Goal: Information Seeking & Learning: Check status

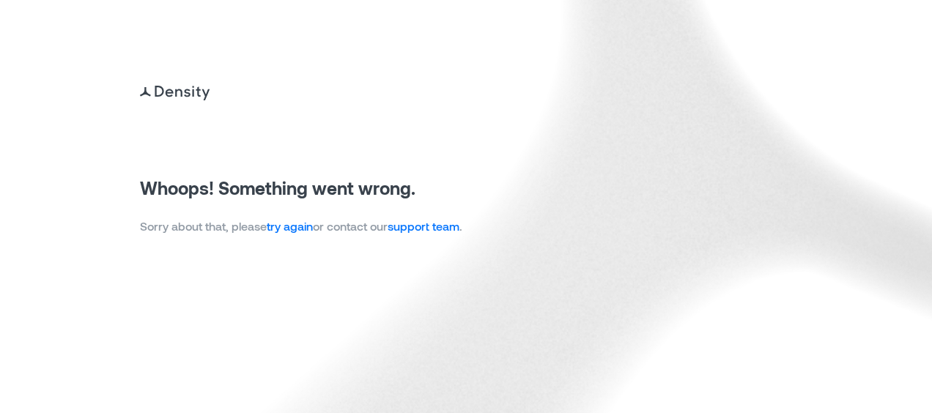
click at [284, 230] on link "try again" at bounding box center [290, 226] width 46 height 14
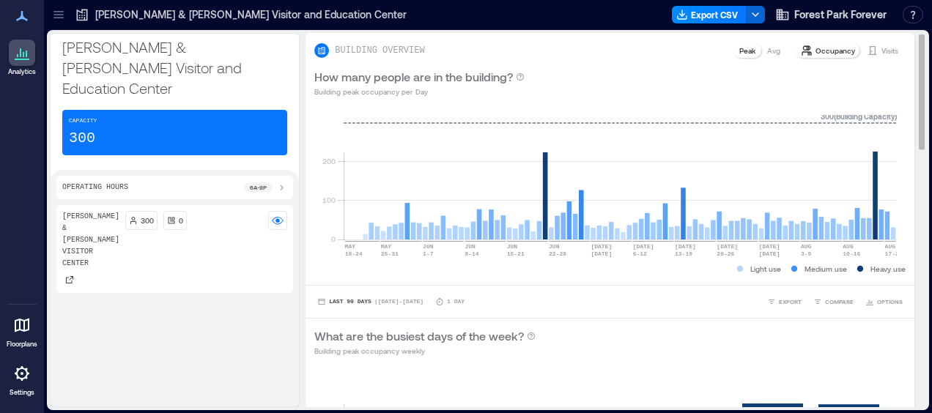
click at [882, 54] on p "Visits" at bounding box center [890, 51] width 17 height 12
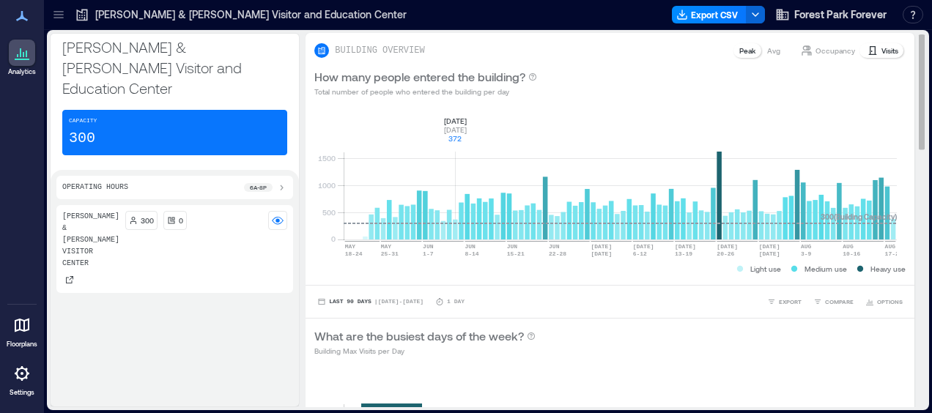
click at [453, 126] on rect at bounding box center [620, 177] width 553 height 125
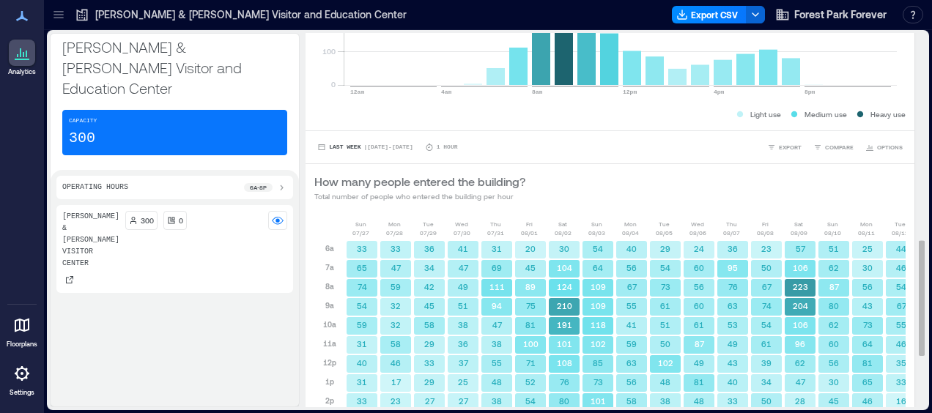
scroll to position [673, 0]
click at [342, 148] on span "Last Week" at bounding box center [345, 148] width 32 height 0
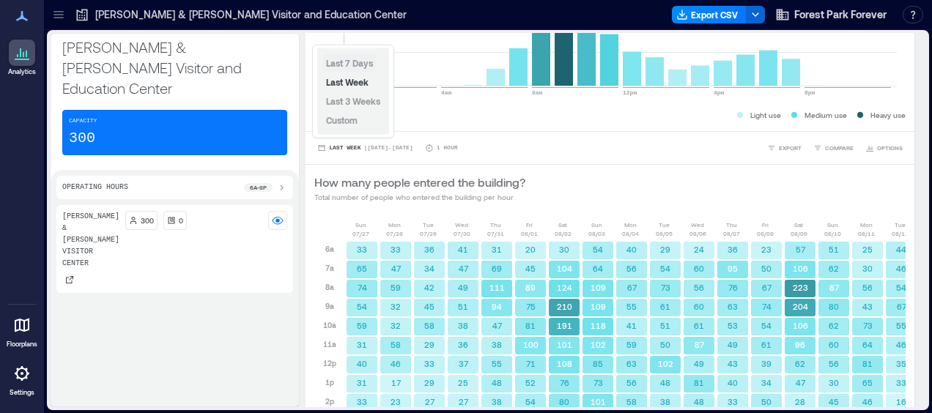
click at [346, 62] on span "Last 7 Days" at bounding box center [349, 63] width 47 height 10
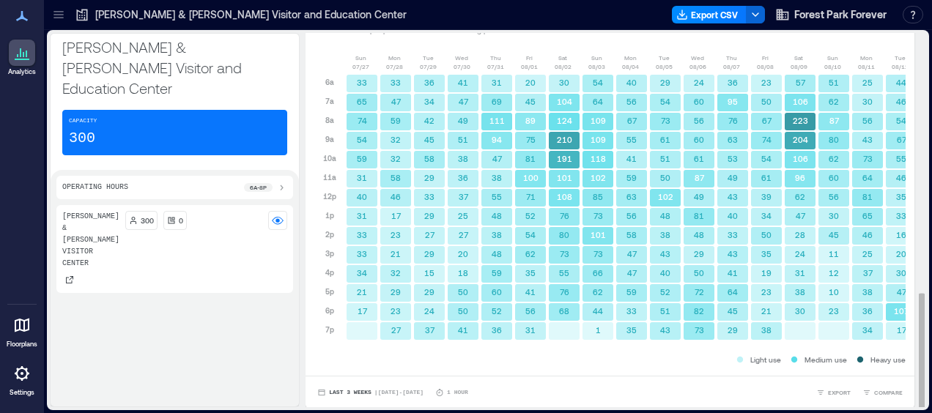
scroll to position [840, 0]
click at [345, 393] on span "Last 3 Weeks" at bounding box center [350, 393] width 43 height 0
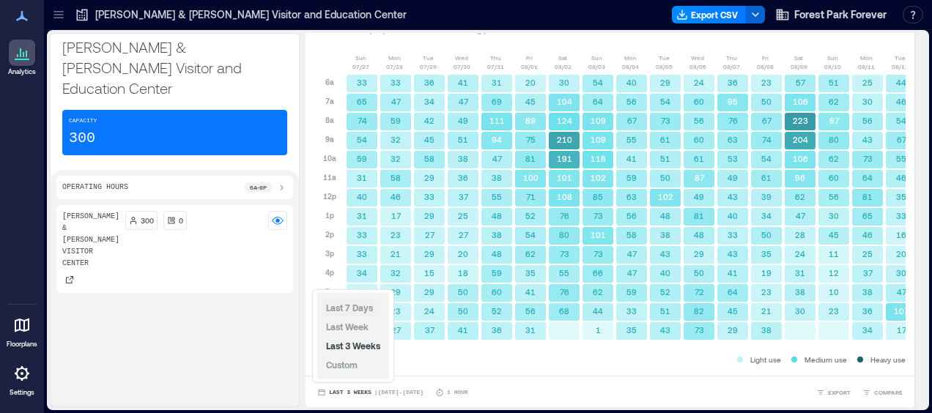
click at [349, 306] on span "Last 7 Days" at bounding box center [349, 308] width 47 height 10
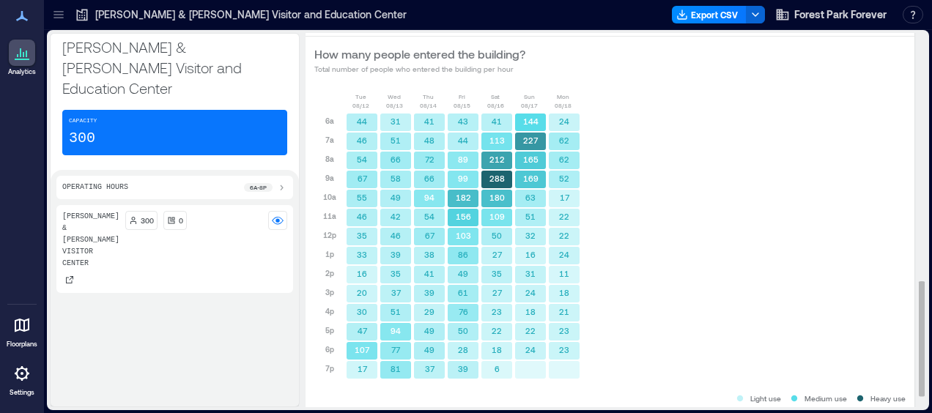
scroll to position [802, 0]
drag, startPoint x: 454, startPoint y: 117, endPoint x: 465, endPoint y: 368, distance: 251.6
click at [465, 368] on div "43 44 89 99 182 156 103 86 49 61 76 50 28 39" at bounding box center [463, 245] width 34 height 267
copy div "43 44 89 99 182 156 103 86 49 61 76 50 28 39"
drag, startPoint x: 490, startPoint y: 116, endPoint x: 495, endPoint y: 369, distance: 252.9
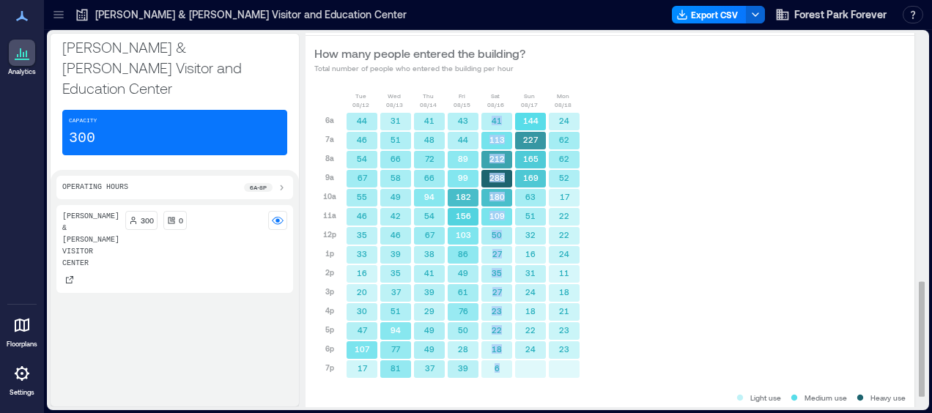
click at [495, 369] on div "41 113 212 288 180 109 50 27 35 27 23 22 18 6" at bounding box center [497, 245] width 34 height 267
copy div "41 113 212 288 180 109 50 27 35 27 23 22 18 6"
drag, startPoint x: 519, startPoint y: 115, endPoint x: 534, endPoint y: 352, distance: 237.2
click at [534, 352] on div "144 227 165 169 63 51 32 16 31 24 18 22 24" at bounding box center [531, 245] width 34 height 267
click at [534, 352] on rect at bounding box center [530, 351] width 31 height 18
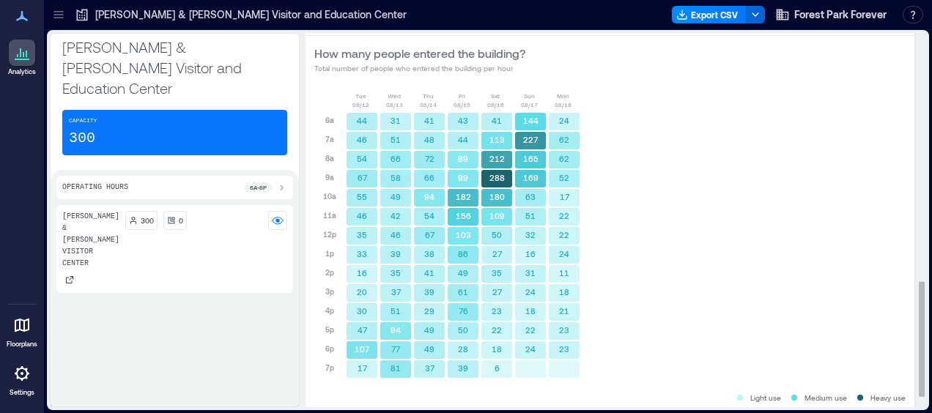
click at [517, 113] on rect at bounding box center [530, 122] width 31 height 18
drag, startPoint x: 520, startPoint y: 116, endPoint x: 532, endPoint y: 348, distance: 232.7
click at [532, 348] on div "144 227 165 169 63 51 32 16 31 24 18 22 24" at bounding box center [531, 245] width 34 height 267
copy div "144 227 165 169 63 51 32 16 31 24 18 22 24"
drag, startPoint x: 553, startPoint y: 117, endPoint x: 566, endPoint y: 350, distance: 234.2
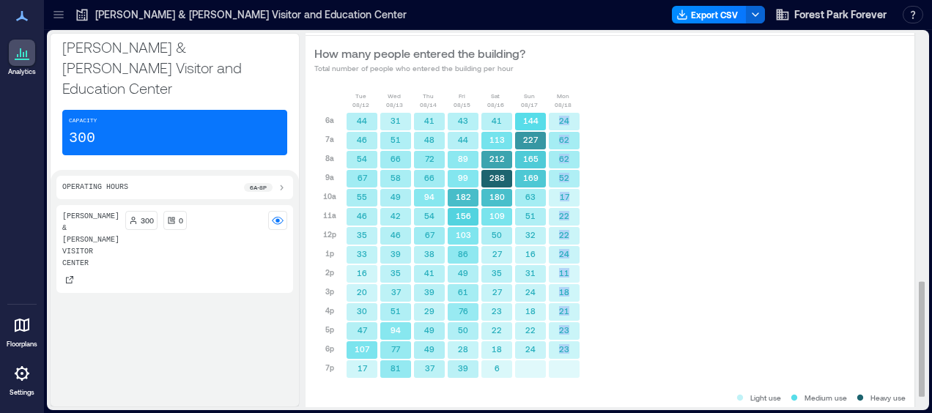
click at [566, 350] on div "24 62 62 52 17 22 22 24 11 18 21 23 23" at bounding box center [565, 245] width 34 height 267
copy div "24 62 62 52 17 22 22 24 11 18 21 23 23"
